Goal: Book appointment/travel/reservation

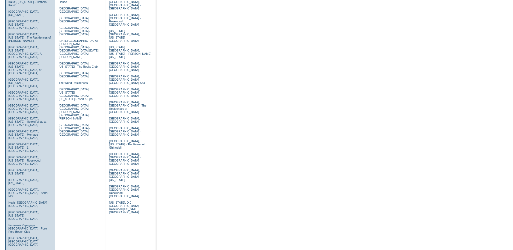
scroll to position [248, 0]
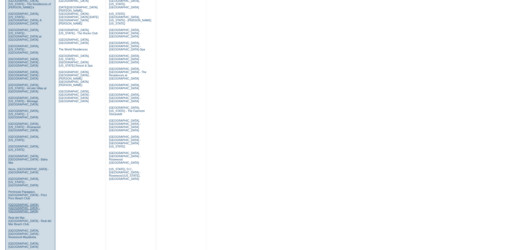
click at [17, 203] on link "[GEOGRAPHIC_DATA], [GEOGRAPHIC_DATA] - [GEOGRAPHIC_DATA]" at bounding box center [24, 208] width 32 height 10
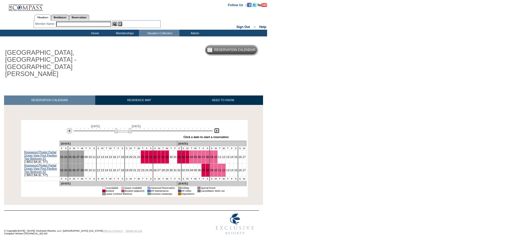
click at [217, 128] on img at bounding box center [216, 130] width 5 height 5
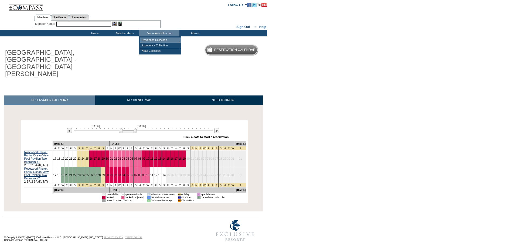
click at [149, 38] on td "Residence Collection" at bounding box center [160, 39] width 40 height 5
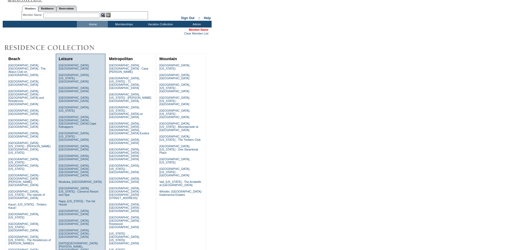
scroll to position [83, 0]
